Goal: Information Seeking & Learning: Learn about a topic

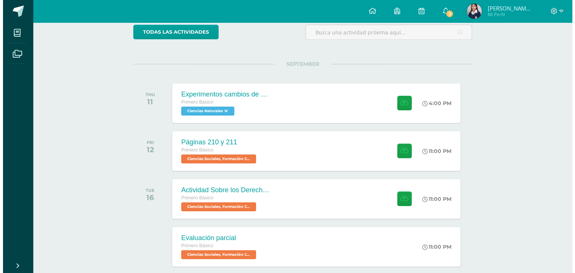
scroll to position [64, 0]
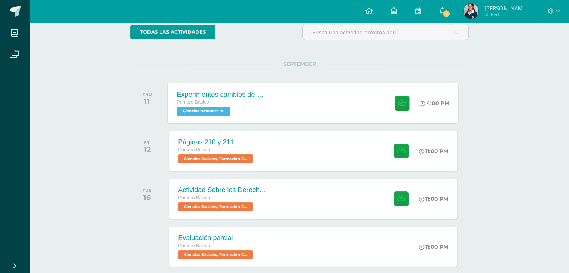
click at [348, 100] on div "Experimentos cambios de estado de la materia Primero Básico Ciencias Naturales …" at bounding box center [313, 103] width 291 height 40
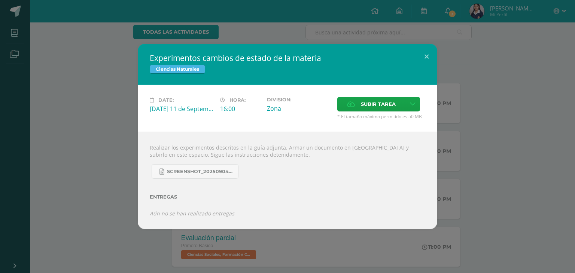
drag, startPoint x: 476, startPoint y: 7, endPoint x: 460, endPoint y: 13, distance: 17.0
click at [460, 13] on div "Experimentos cambios de estado de la materia Ciencias Naturales Date: [DATE] 11…" at bounding box center [287, 136] width 575 height 273
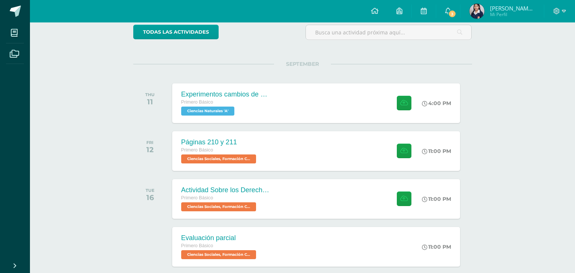
click at [460, 13] on div "Experimentos cambios de estado de la materia Ciencias Naturales Date: [DATE] 11…" at bounding box center [287, 136] width 575 height 273
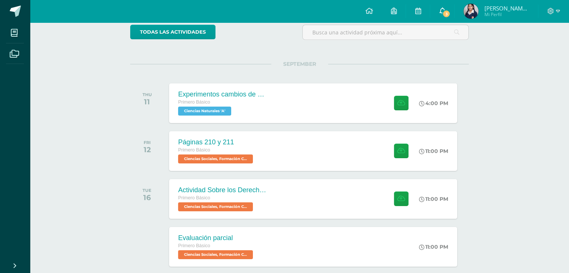
click at [450, 12] on span "3" at bounding box center [446, 14] width 8 height 8
click at [506, 197] on div "Recent and coming activities Tablero Pendientes de entrega Entregadas todas las…" at bounding box center [299, 181] width 539 height 447
click at [402, 100] on icon at bounding box center [402, 103] width 8 height 6
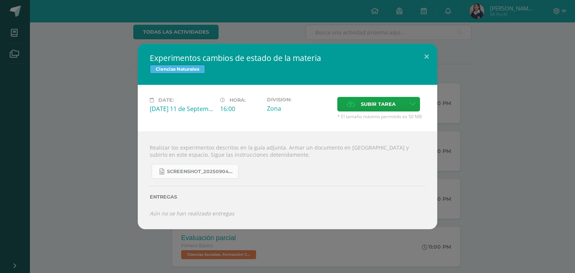
click at [206, 175] on link "Screenshot_20250904_132635_OneDrive.jpg" at bounding box center [194, 171] width 87 height 15
